Goal: Find specific page/section: Find specific page/section

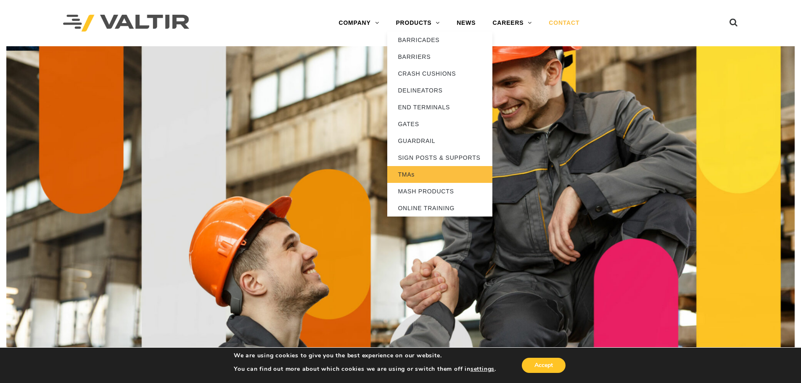
click at [414, 173] on link "TMAs" at bounding box center [439, 174] width 105 height 17
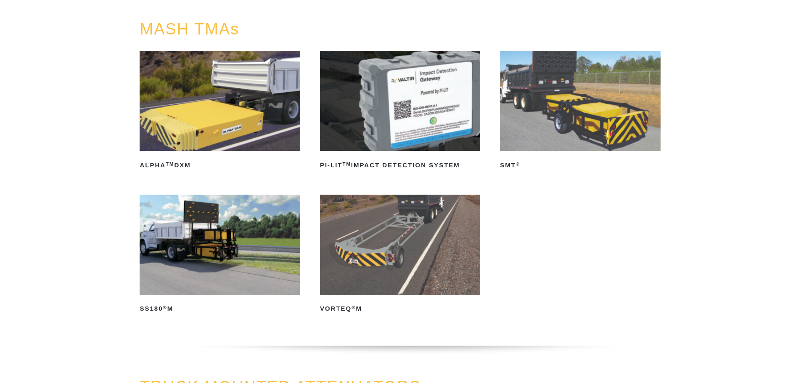
scroll to position [84, 0]
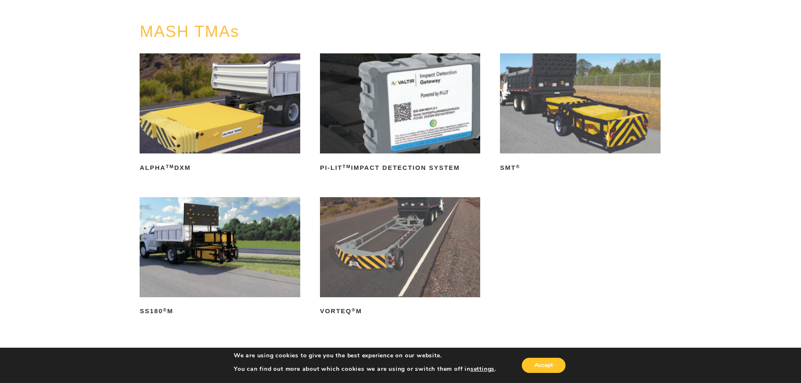
click at [587, 116] on img at bounding box center [580, 103] width 160 height 100
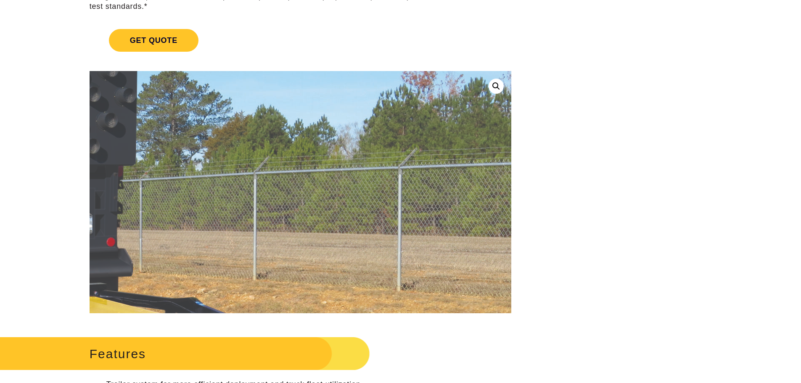
scroll to position [126, 0]
